Goal: Information Seeking & Learning: Learn about a topic

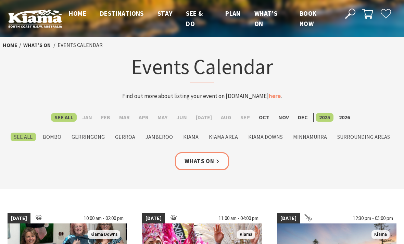
click at [262, 117] on label "Oct" at bounding box center [263, 117] width 17 height 9
click at [0, 0] on input "Oct" at bounding box center [0, 0] width 0 height 0
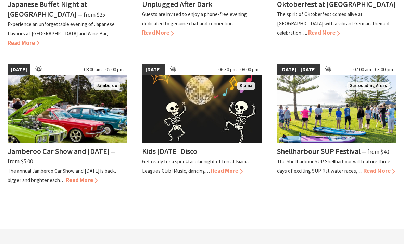
scroll to position [561, 0]
click at [91, 183] on span "Read More" at bounding box center [82, 180] width 32 height 8
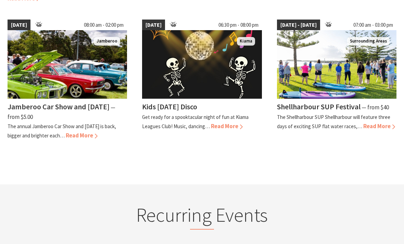
scroll to position [606, 0]
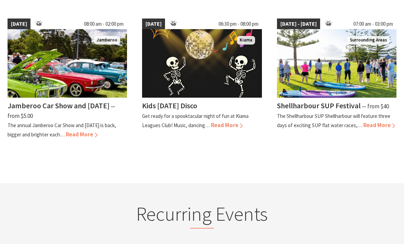
click at [382, 129] on span "Read More" at bounding box center [379, 125] width 32 height 8
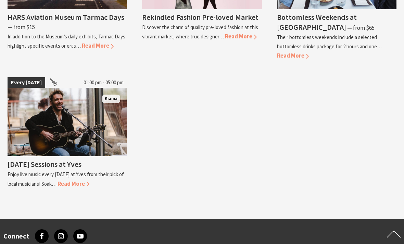
scroll to position [1344, 0]
click at [84, 180] on span "Read More" at bounding box center [73, 184] width 32 height 8
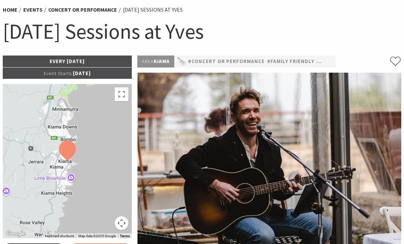
scroll to position [57, 0]
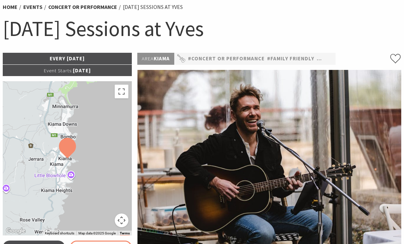
click at [319, 196] on img at bounding box center [269, 158] width 264 height 177
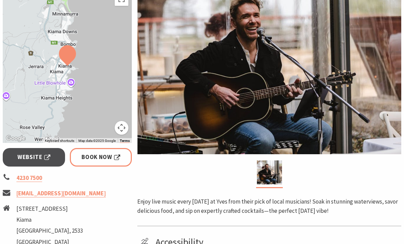
scroll to position [151, 0]
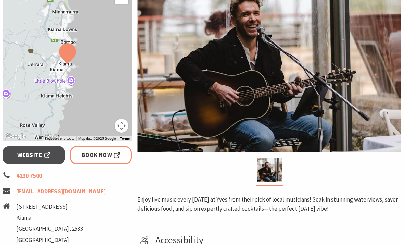
click at [39, 154] on span "Website" at bounding box center [33, 155] width 33 height 9
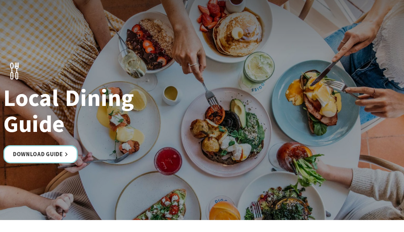
scroll to position [1142, 0]
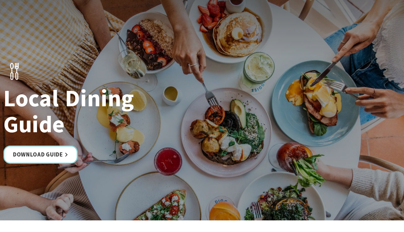
click at [63, 146] on link "Download Guide" at bounding box center [40, 155] width 74 height 18
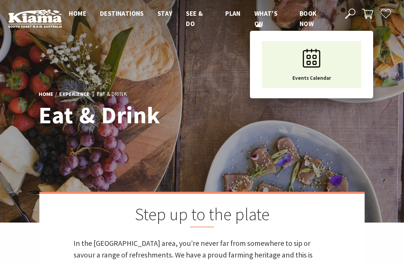
click at [261, 16] on span "What’s On" at bounding box center [265, 18] width 23 height 18
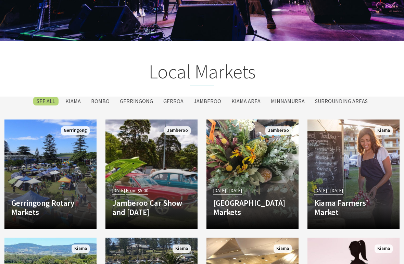
scroll to position [1024, 0]
click at [76, 97] on label "Kiama" at bounding box center [73, 101] width 22 height 9
click at [0, 0] on input "Kiama" at bounding box center [0, 0] width 0 height 0
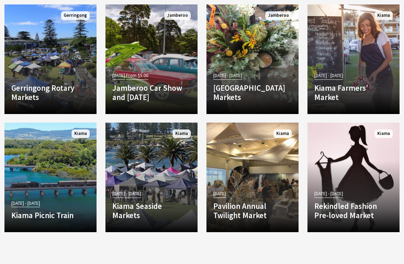
scroll to position [1139, 0]
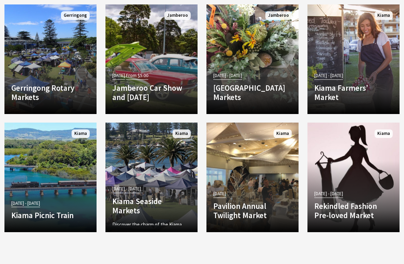
click at [155, 196] on h4 "Kiama Seaside Markets" at bounding box center [151, 205] width 78 height 19
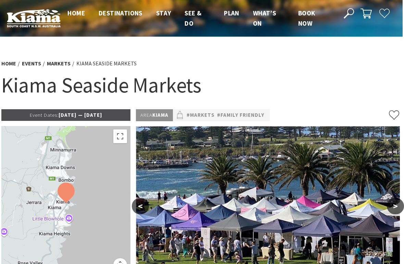
scroll to position [0, 1]
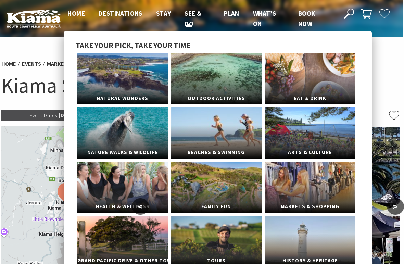
click at [191, 15] on span "See & Do" at bounding box center [192, 18] width 17 height 18
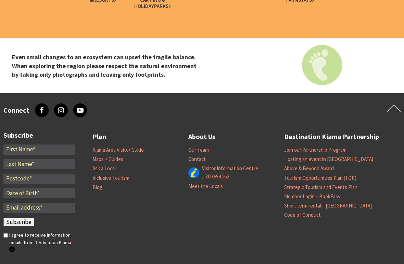
scroll to position [2168, 0]
click at [135, 146] on link "Kiama Area Visitor Guide" at bounding box center [117, 149] width 51 height 7
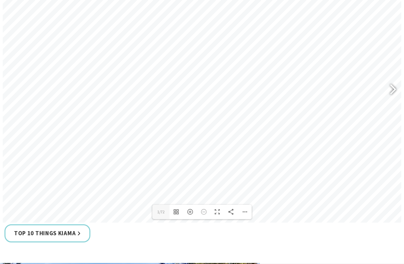
scroll to position [346, 0]
click at [391, 87] on div at bounding box center [390, 90] width 16 height 25
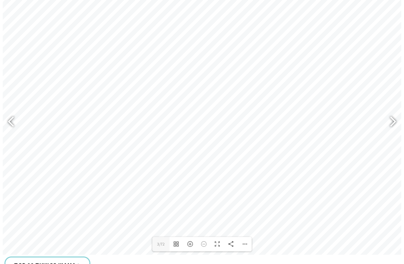
scroll to position [305, 0]
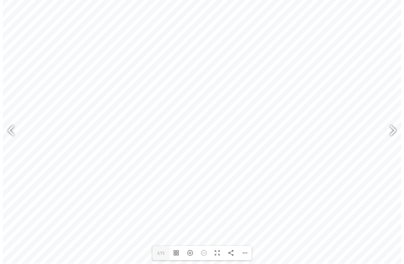
click at [392, 126] on div at bounding box center [390, 131] width 16 height 25
click at [393, 132] on div at bounding box center [390, 131] width 16 height 25
type input "7"
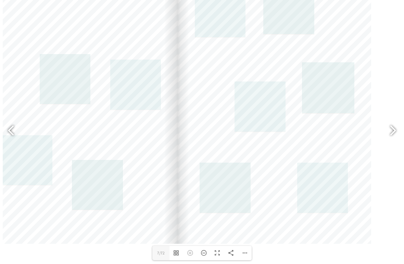
click at [328, 195] on link at bounding box center [322, 188] width 51 height 50
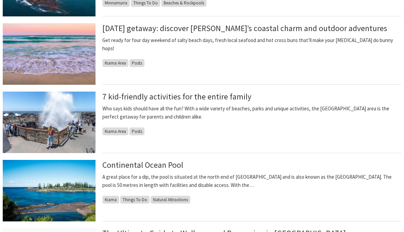
scroll to position [458, 0]
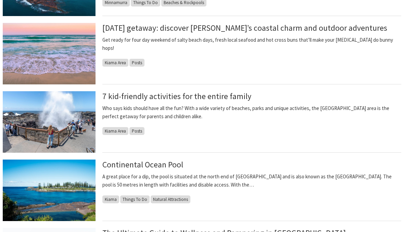
click at [163, 178] on p "A great place for a dip, the pool is situated at the north end of Black Beach R…" at bounding box center [251, 181] width 299 height 16
click at [230, 184] on p "A great place for a dip, the pool is situated at the north end of Black Beach R…" at bounding box center [251, 181] width 299 height 16
click at [238, 176] on p "A great place for a dip, the pool is situated at the north end of Black Beach R…" at bounding box center [251, 181] width 299 height 16
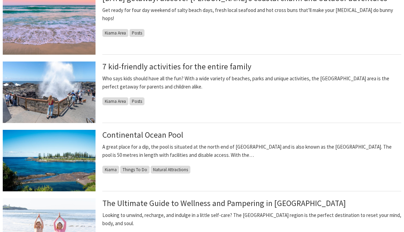
scroll to position [490, 0]
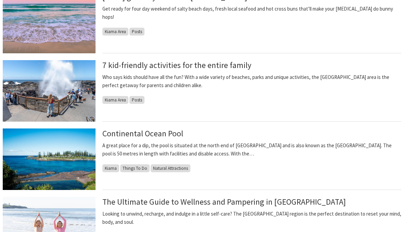
click at [252, 154] on p "A great place for a dip, the pool is situated at the north end of Black Beach R…" at bounding box center [251, 150] width 299 height 16
click at [223, 151] on p "A great place for a dip, the pool is situated at the north end of Black Beach R…" at bounding box center [251, 150] width 299 height 16
click at [112, 166] on span "Kiama" at bounding box center [110, 169] width 17 height 8
click at [222, 148] on p "A great place for a dip, the pool is situated at the north end of Black Beach R…" at bounding box center [251, 150] width 299 height 16
click at [220, 151] on p "A great place for a dip, the pool is situated at the north end of Black Beach R…" at bounding box center [251, 150] width 299 height 16
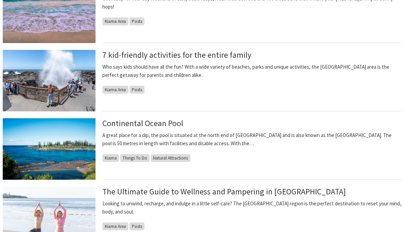
scroll to position [500, 0]
click at [221, 140] on p "A great place for a dip, the pool is situated at the north end of Black Beach R…" at bounding box center [251, 139] width 299 height 16
click at [221, 145] on p "A great place for a dip, the pool is situated at the north end of Black Beach R…" at bounding box center [251, 139] width 299 height 16
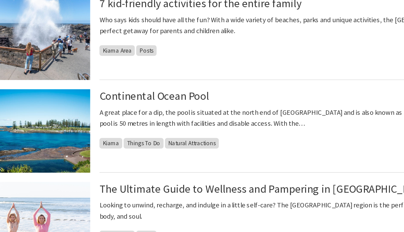
scroll to position [515, 0]
click at [138, 104] on link "Continental Ocean Pool" at bounding box center [142, 109] width 81 height 10
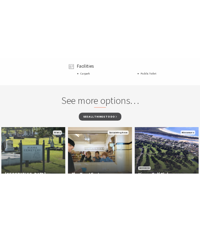
scroll to position [663, 0]
